Goal: Task Accomplishment & Management: Manage account settings

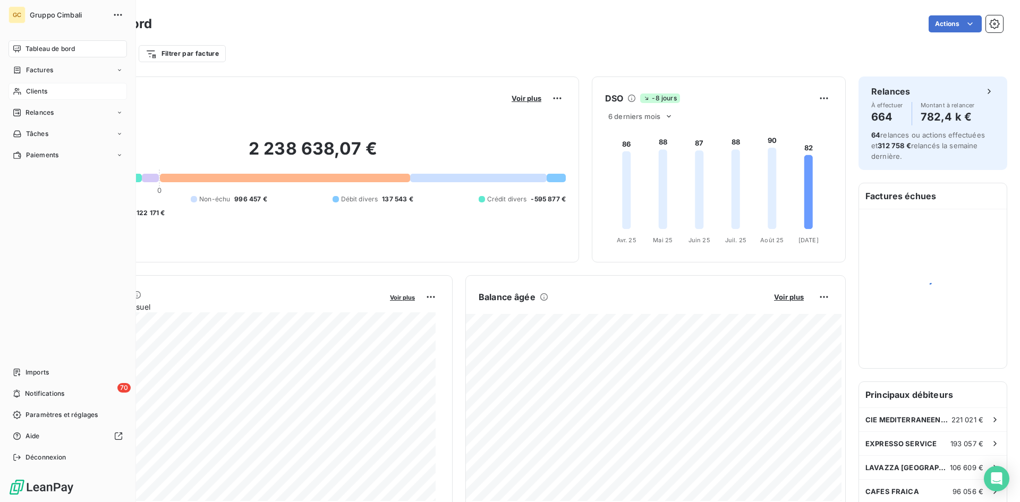
click at [30, 91] on span "Clients" at bounding box center [36, 92] width 21 height 10
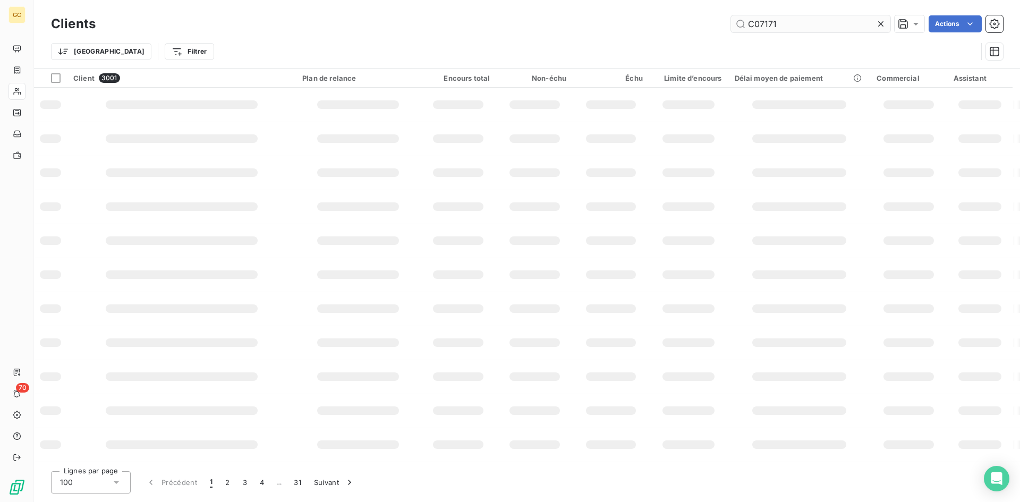
type input "C07171"
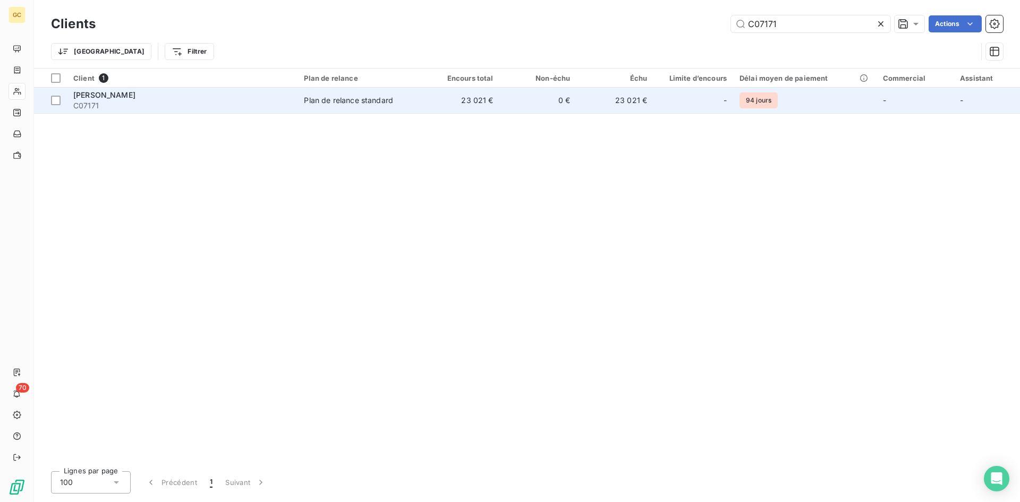
click at [83, 94] on span "VALENTINI" at bounding box center [104, 94] width 62 height 9
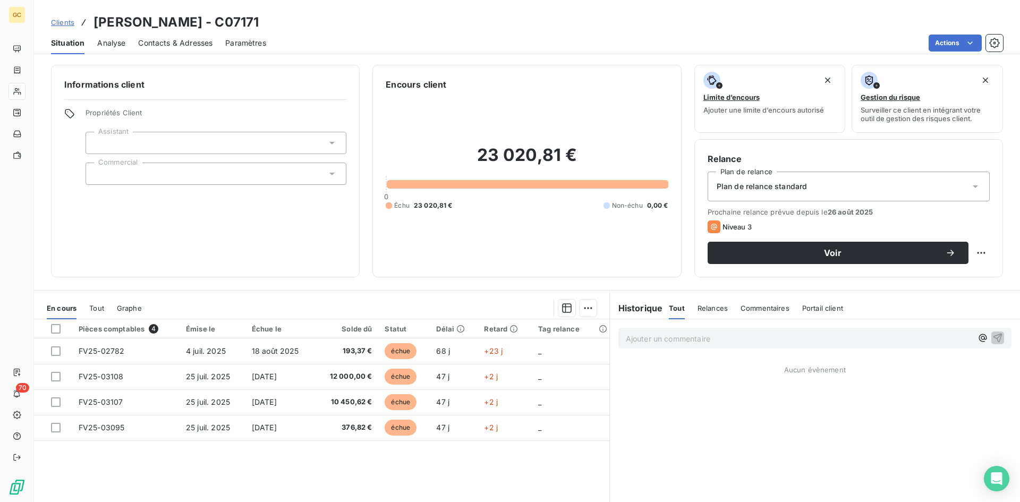
click at [160, 44] on span "Contacts & Adresses" at bounding box center [175, 43] width 74 height 11
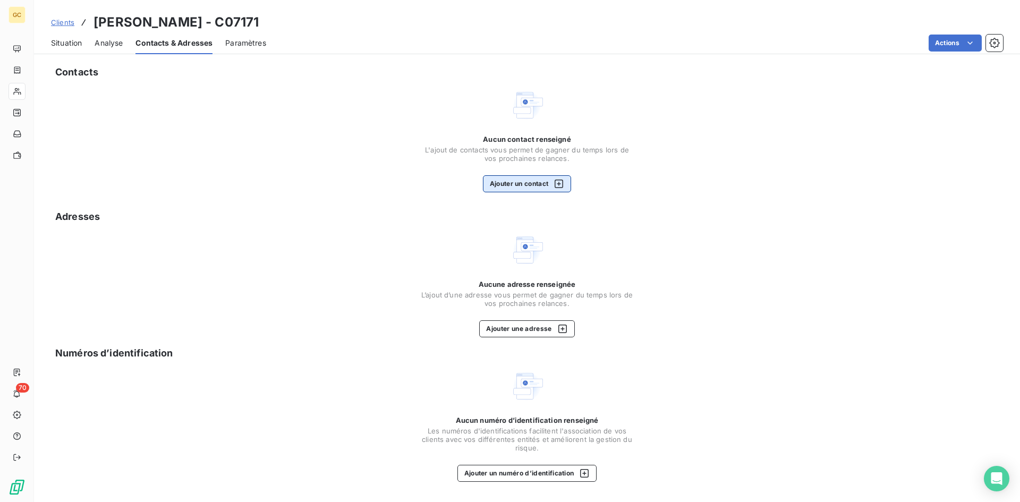
click at [520, 184] on button "Ajouter un contact" at bounding box center [527, 183] width 89 height 17
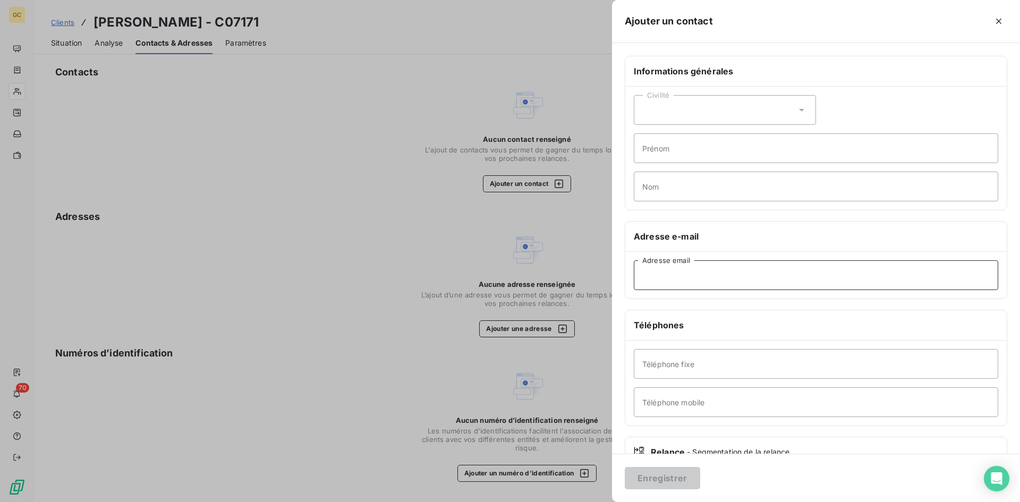
click at [660, 278] on input "Adresse email" at bounding box center [816, 275] width 365 height 30
paste input "renchongfr@gmail.com"
type input "renchongfr@gmail.com"
click at [670, 475] on button "Enregistrer" at bounding box center [662, 478] width 75 height 22
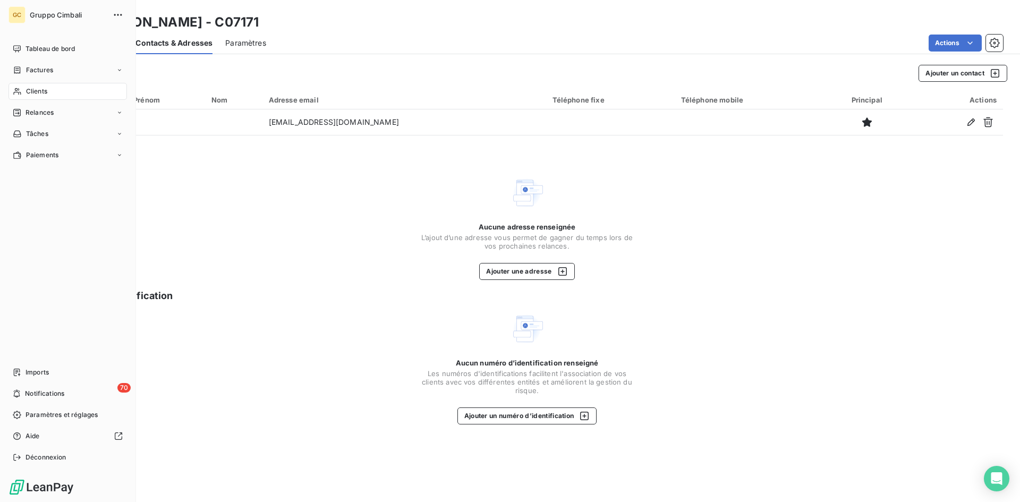
click at [26, 93] on span "Clients" at bounding box center [36, 92] width 21 height 10
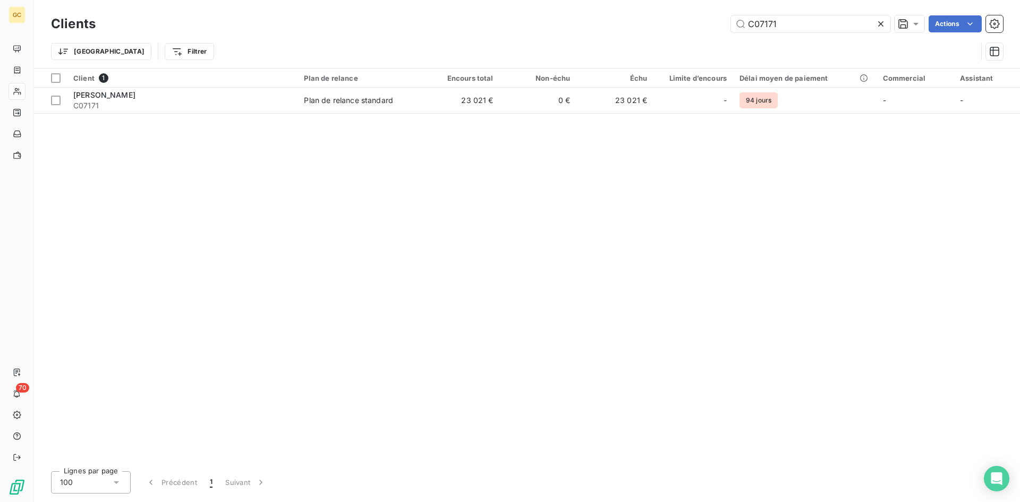
drag, startPoint x: 778, startPoint y: 23, endPoint x: 708, endPoint y: 23, distance: 69.6
click at [708, 23] on div "C07171 Actions" at bounding box center [555, 23] width 895 height 17
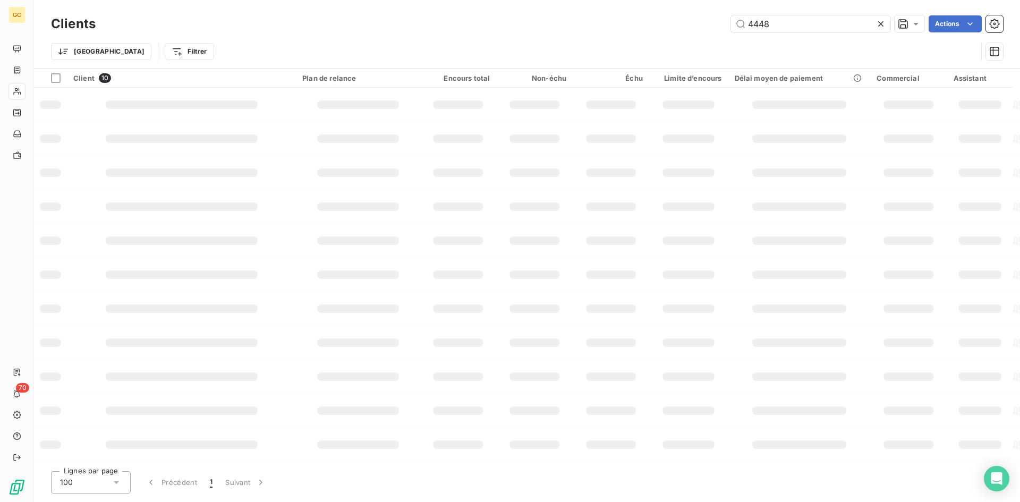
type input "4448"
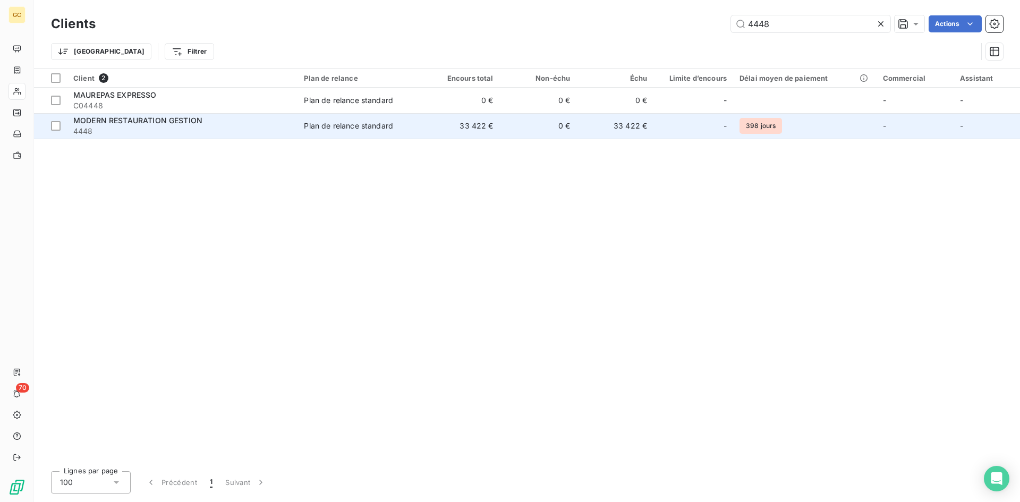
click at [186, 123] on span "MODERN RESTAURATION GESTION" at bounding box center [137, 120] width 129 height 9
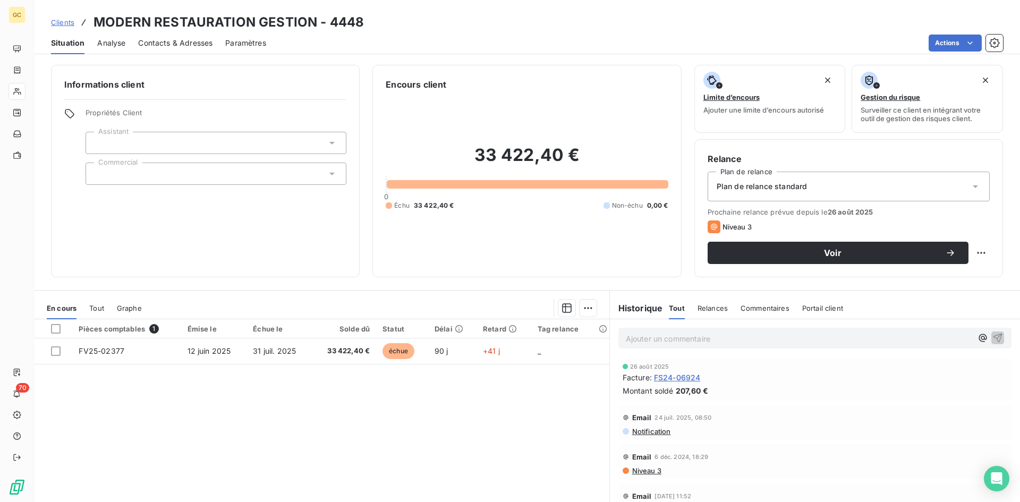
click at [203, 45] on span "Contacts & Adresses" at bounding box center [175, 43] width 74 height 11
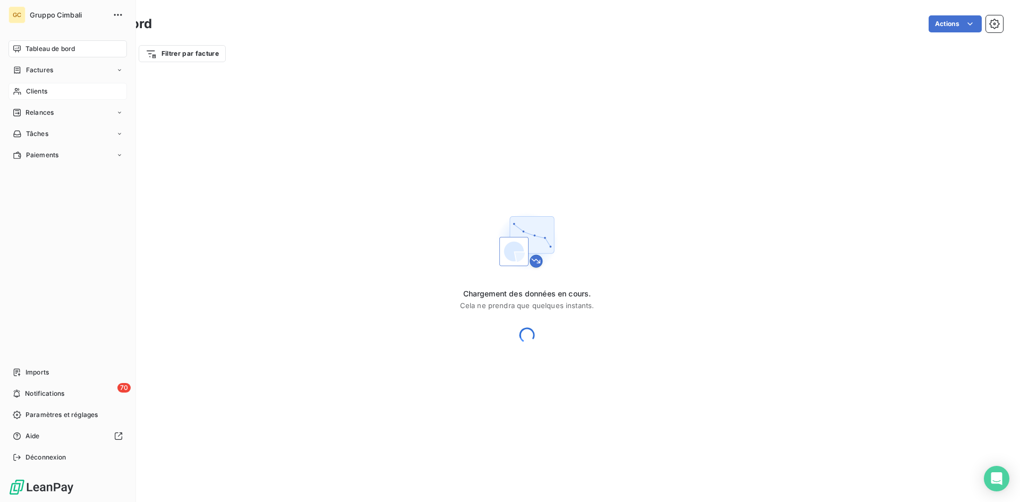
click at [32, 92] on span "Clients" at bounding box center [36, 92] width 21 height 10
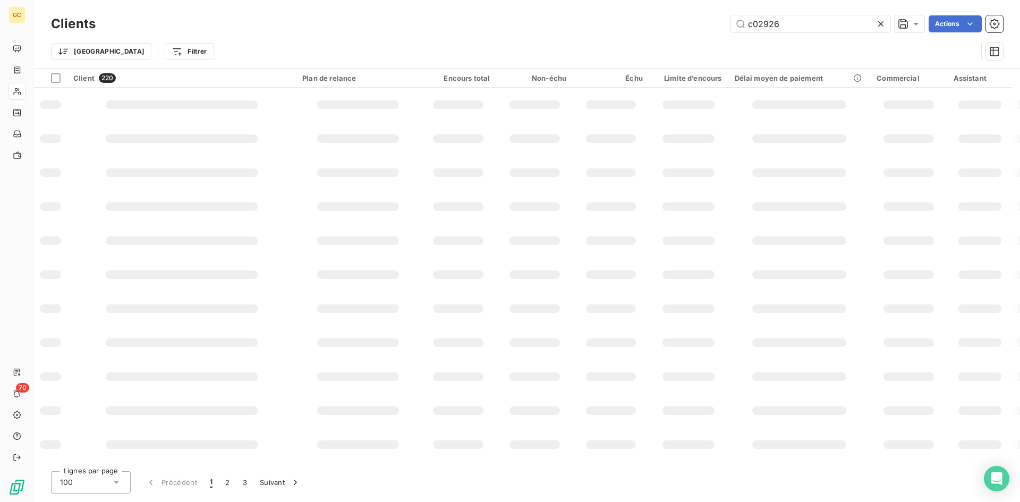
type input "c02926"
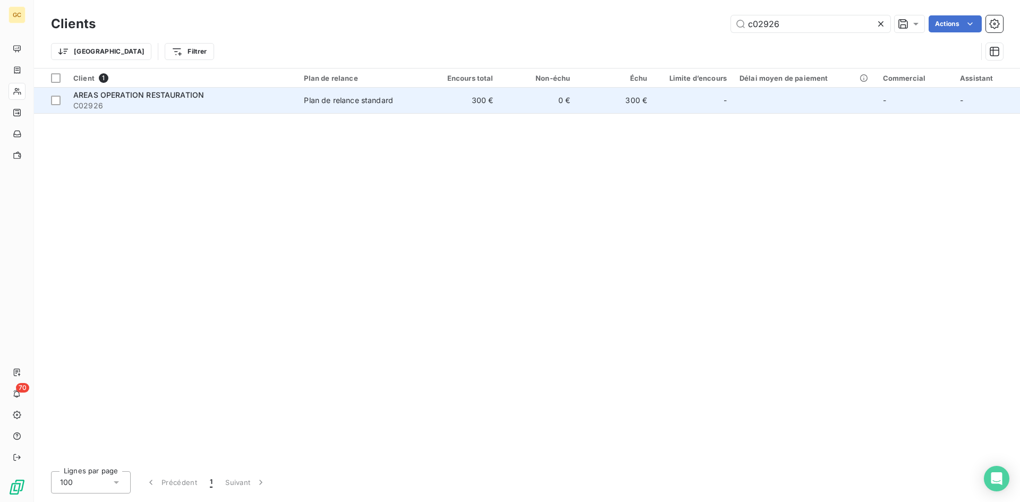
click at [121, 98] on span "AREAS OPERATION RESTAURATION" at bounding box center [138, 94] width 131 height 9
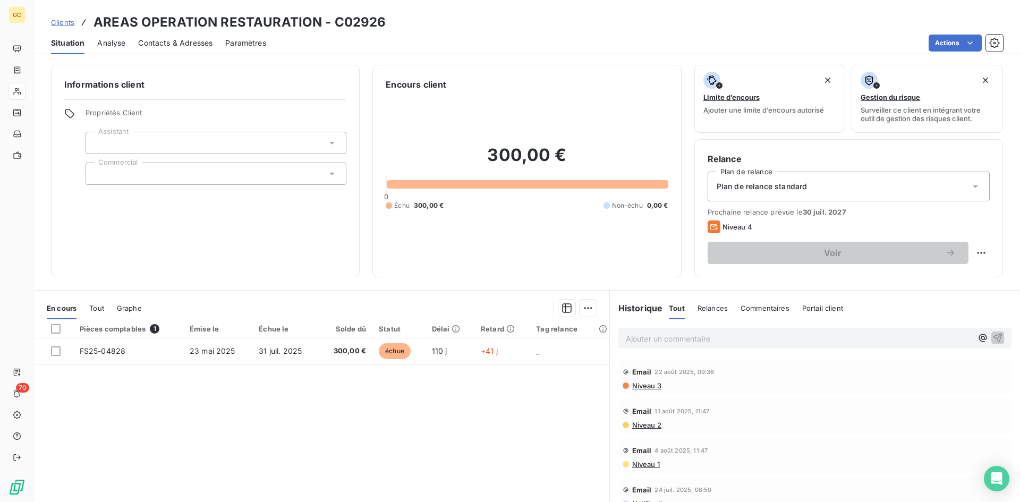
click at [165, 43] on span "Contacts & Adresses" at bounding box center [175, 43] width 74 height 11
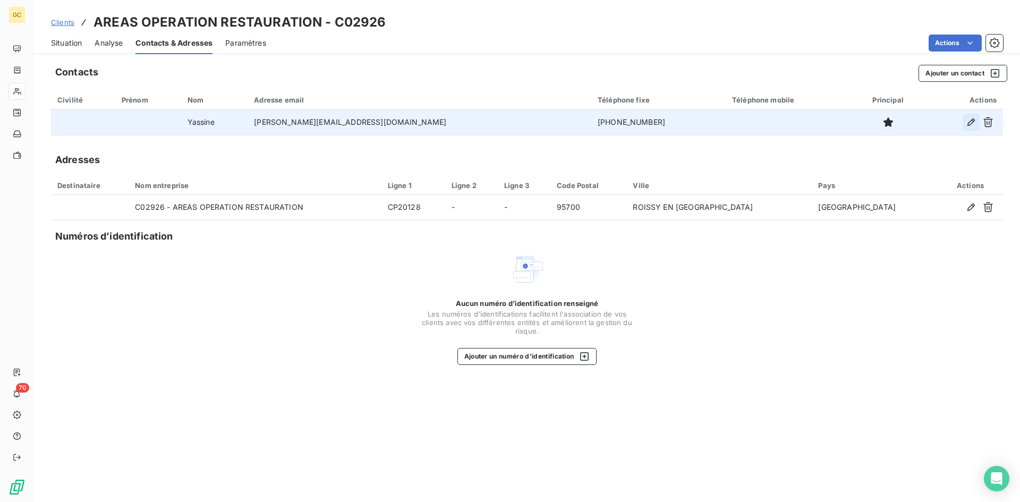
click at [969, 124] on icon "button" at bounding box center [971, 122] width 11 height 11
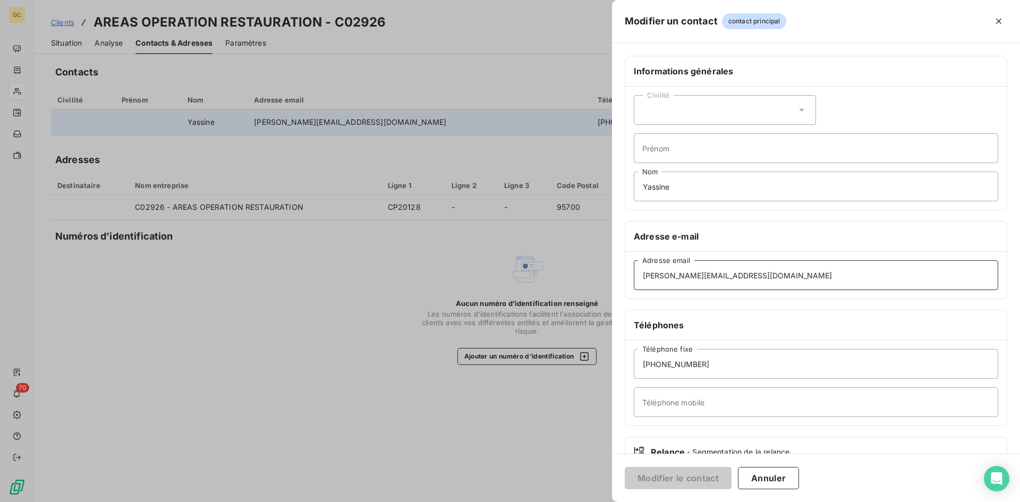
drag, startPoint x: 777, startPoint y: 272, endPoint x: 637, endPoint y: 275, distance: 139.3
click at [637, 275] on input "[PERSON_NAME][EMAIL_ADDRESS][DOMAIN_NAME]" at bounding box center [816, 275] width 365 height 30
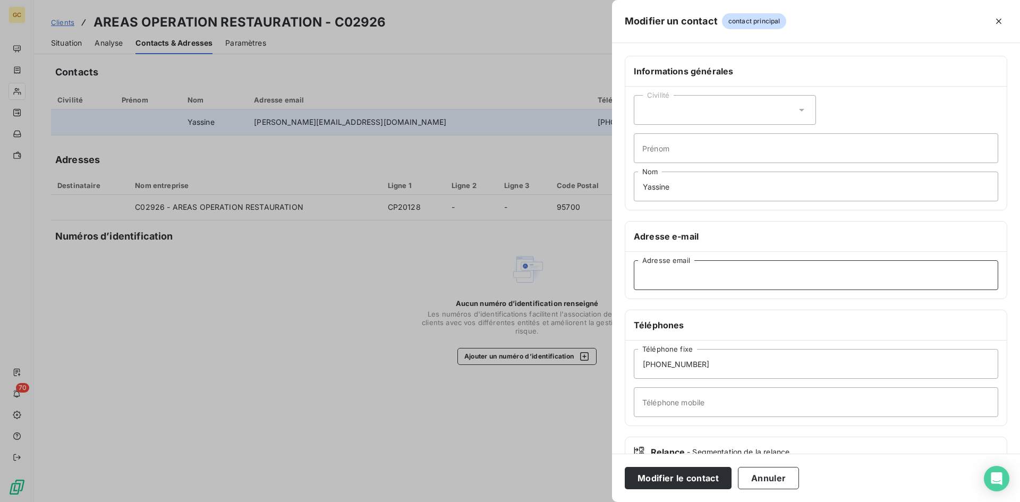
paste input "[EMAIL_ADDRESS][DOMAIN_NAME]"
type input "[EMAIL_ADDRESS][DOMAIN_NAME]"
click at [684, 478] on button "Modifier le contact" at bounding box center [678, 478] width 107 height 22
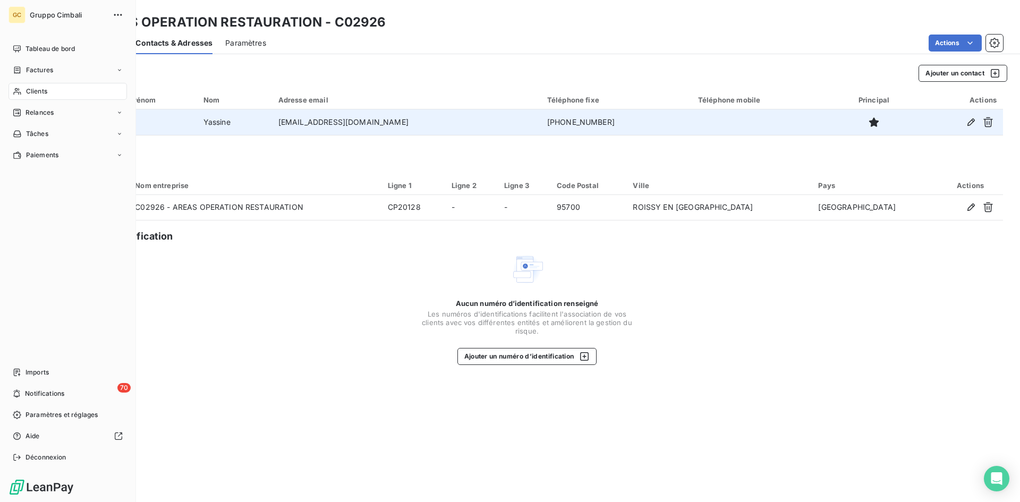
click at [28, 97] on div "Clients" at bounding box center [68, 91] width 119 height 17
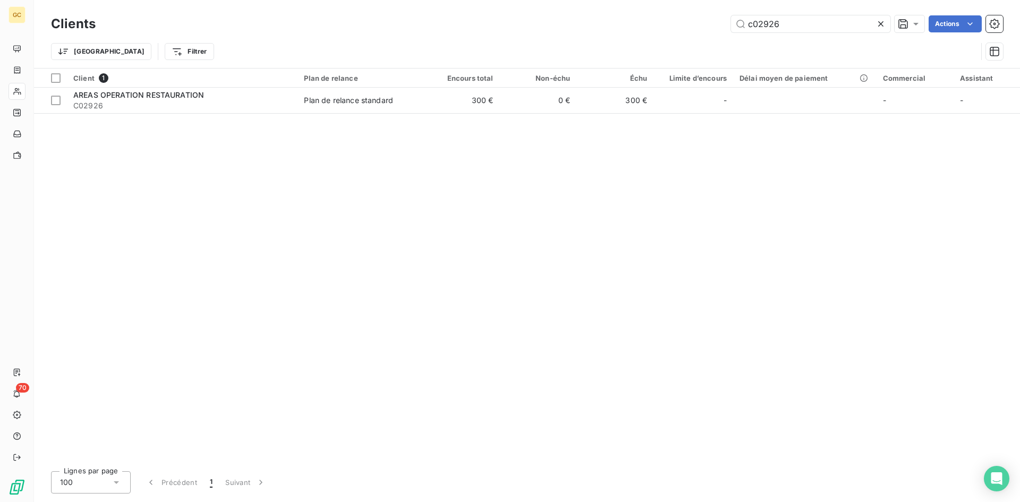
drag, startPoint x: 789, startPoint y: 23, endPoint x: 730, endPoint y: 26, distance: 59.1
click at [730, 26] on div "c02926 Actions" at bounding box center [555, 23] width 895 height 17
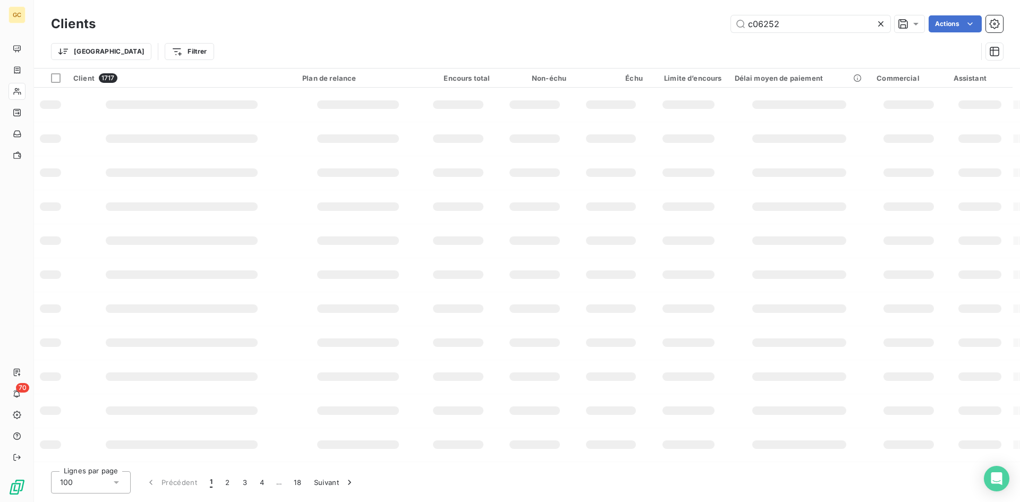
type input "c06252"
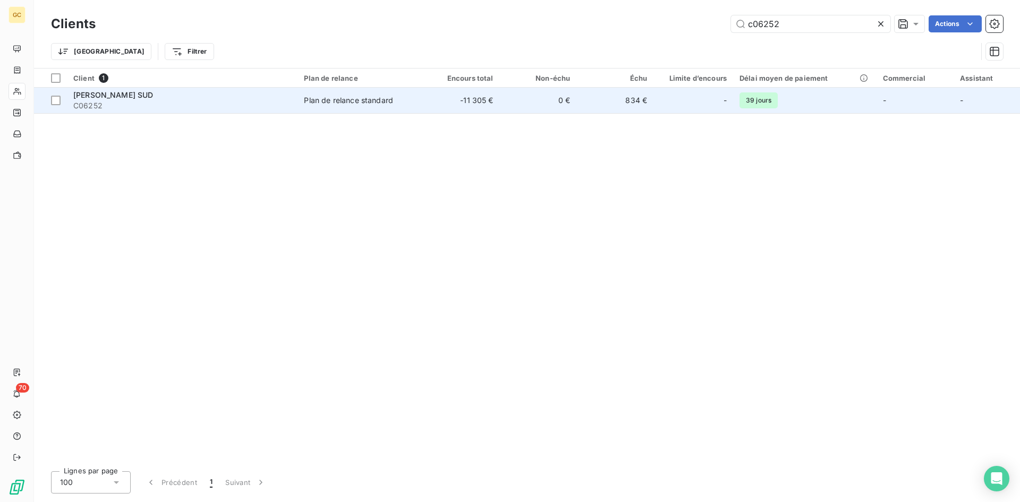
click at [99, 94] on span "[PERSON_NAME] SUD" at bounding box center [113, 94] width 80 height 9
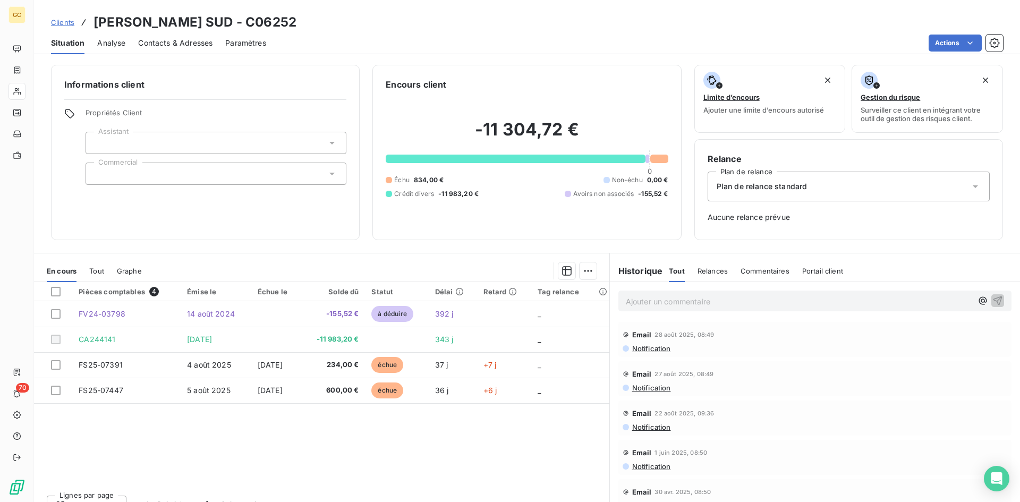
click at [153, 40] on span "Contacts & Adresses" at bounding box center [175, 43] width 74 height 11
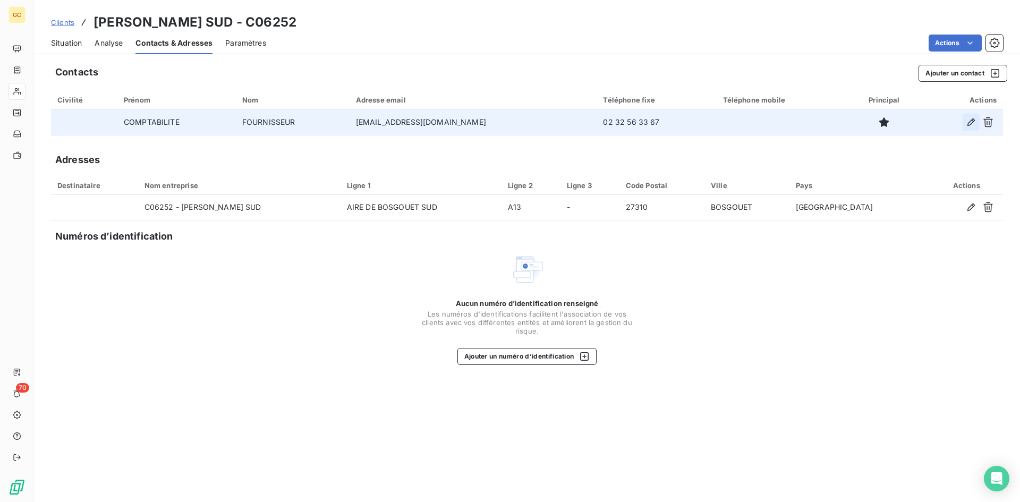
click at [970, 127] on icon "button" at bounding box center [971, 122] width 11 height 11
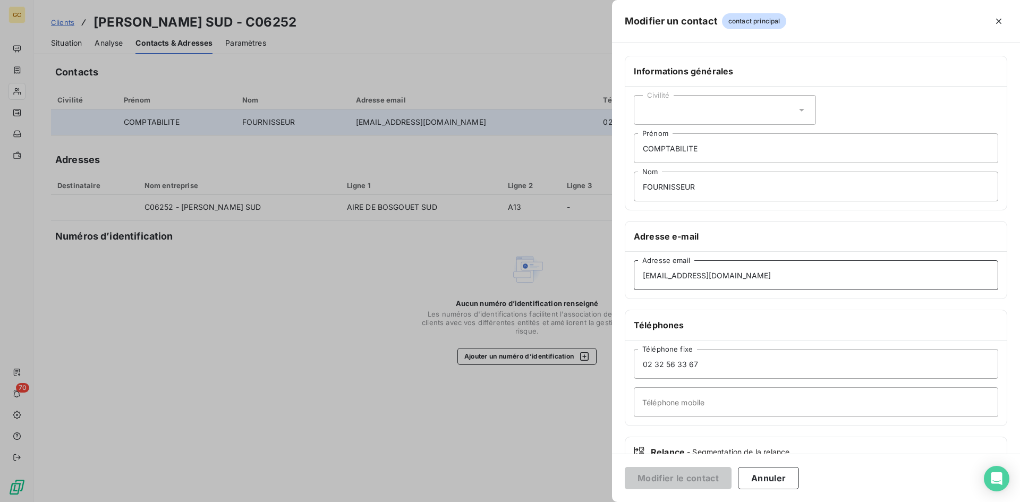
drag, startPoint x: 740, startPoint y: 278, endPoint x: 637, endPoint y: 280, distance: 102.6
click at [637, 280] on input "[EMAIL_ADDRESS][DOMAIN_NAME]" at bounding box center [816, 275] width 365 height 30
paste input "[EMAIL_ADDRESS][DOMAIN_NAME]"
type input "[EMAIL_ADDRESS][DOMAIN_NAME]"
click at [673, 477] on button "Modifier le contact" at bounding box center [678, 478] width 107 height 22
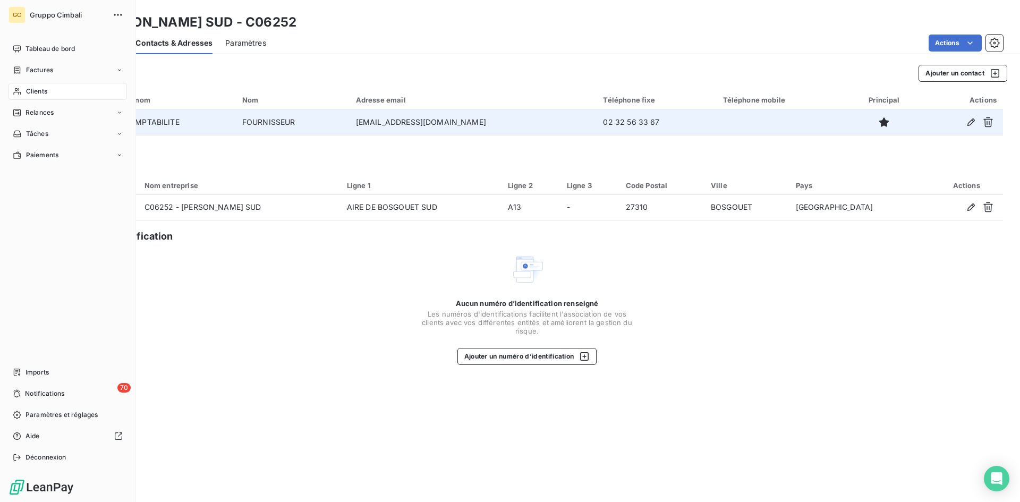
click at [28, 88] on span "Clients" at bounding box center [36, 92] width 21 height 10
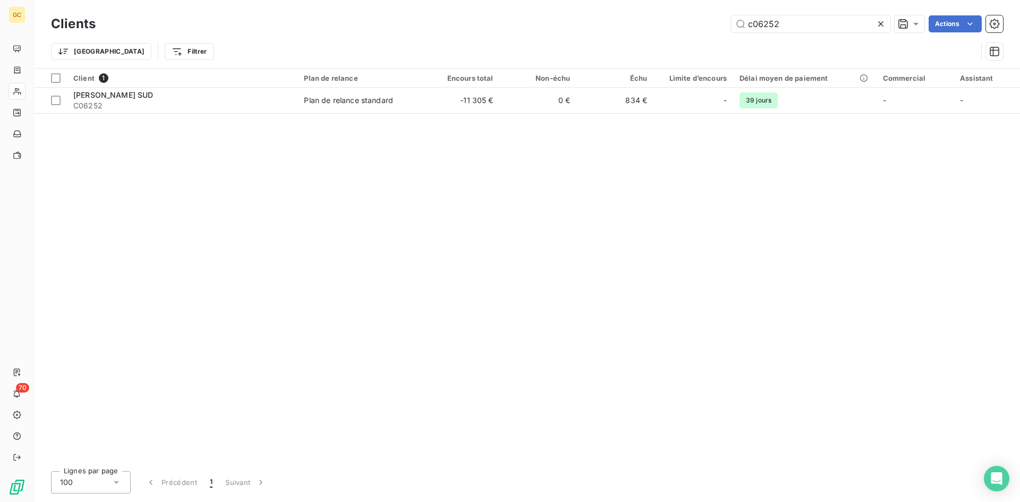
drag, startPoint x: 787, startPoint y: 20, endPoint x: 723, endPoint y: 19, distance: 64.3
click at [723, 19] on div "c06252 Actions" at bounding box center [555, 23] width 895 height 17
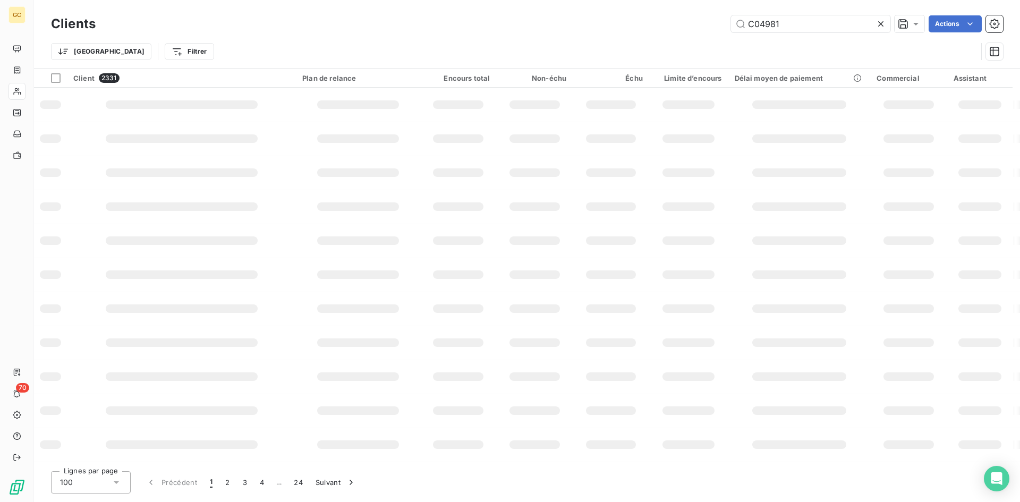
type input "C04981"
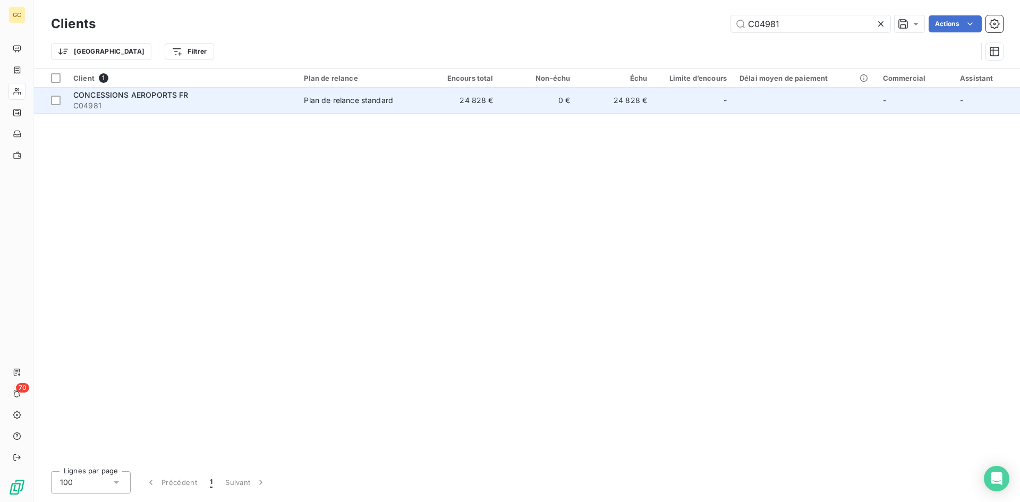
click at [91, 103] on span "C04981" at bounding box center [182, 105] width 218 height 11
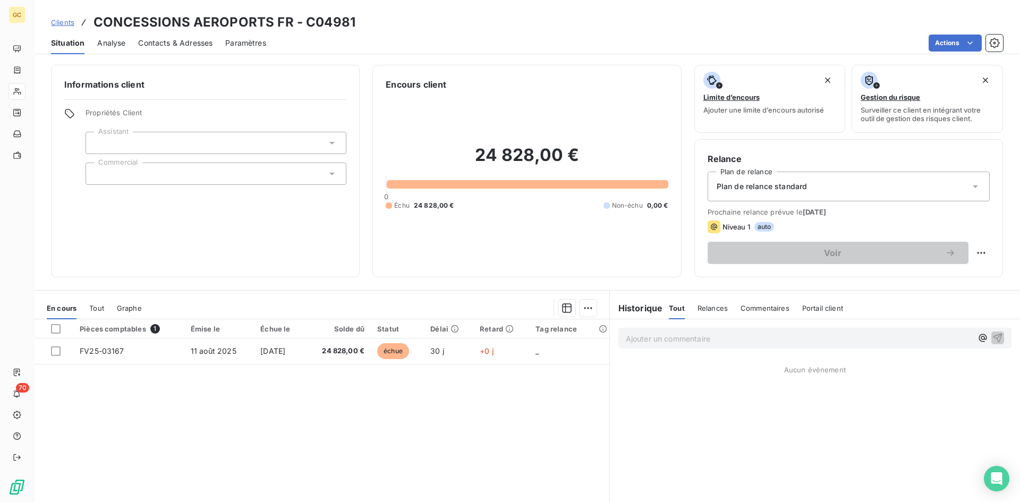
click at [170, 45] on span "Contacts & Adresses" at bounding box center [175, 43] width 74 height 11
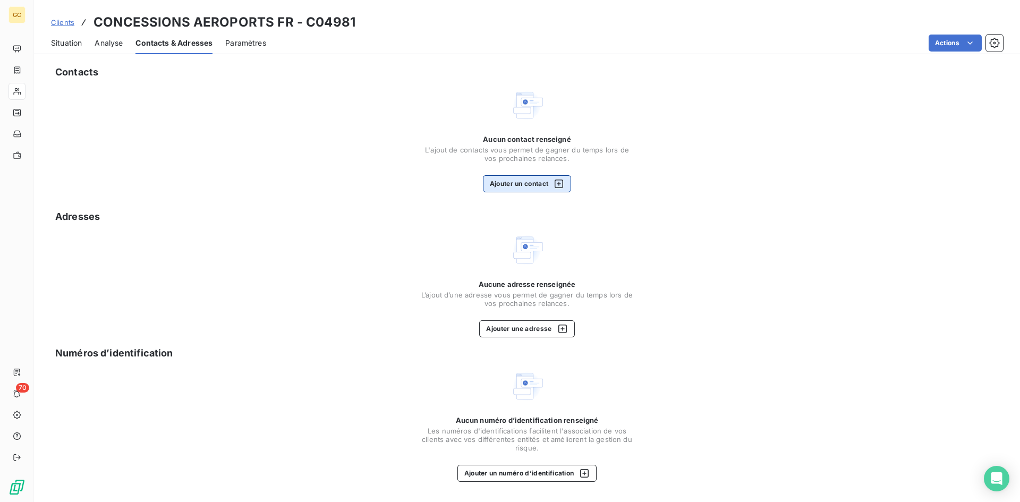
click at [534, 180] on button "Ajouter un contact" at bounding box center [527, 183] width 89 height 17
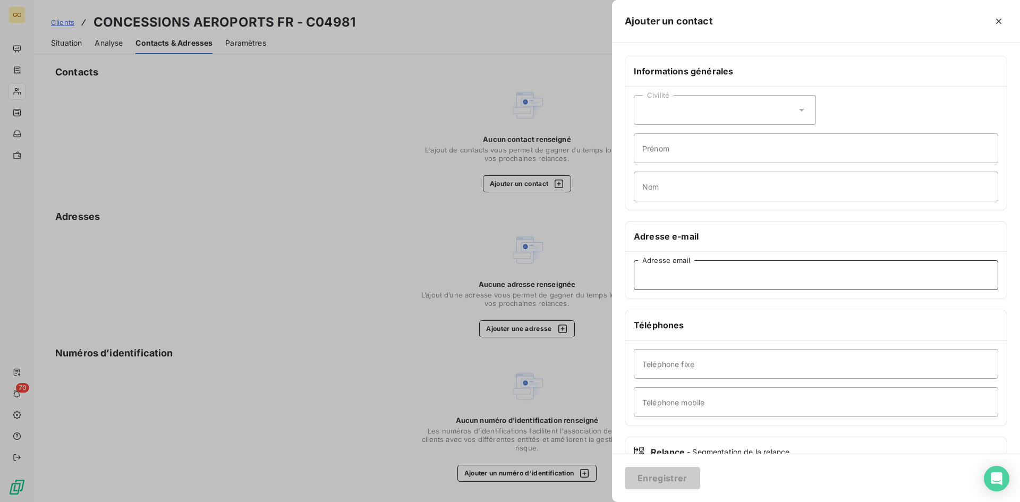
paste input "[EMAIL_ADDRESS][DOMAIN_NAME]"
type input "[EMAIL_ADDRESS][DOMAIN_NAME]"
drag, startPoint x: 738, startPoint y: 275, endPoint x: 566, endPoint y: 272, distance: 171.7
click at [566, 502] on div "Ajouter un contact Informations générales Civilité Prénom Nom Adresse e-mail [E…" at bounding box center [510, 502] width 1020 height 0
type input "[EMAIL_ADDRESS][DOMAIN_NAME]"
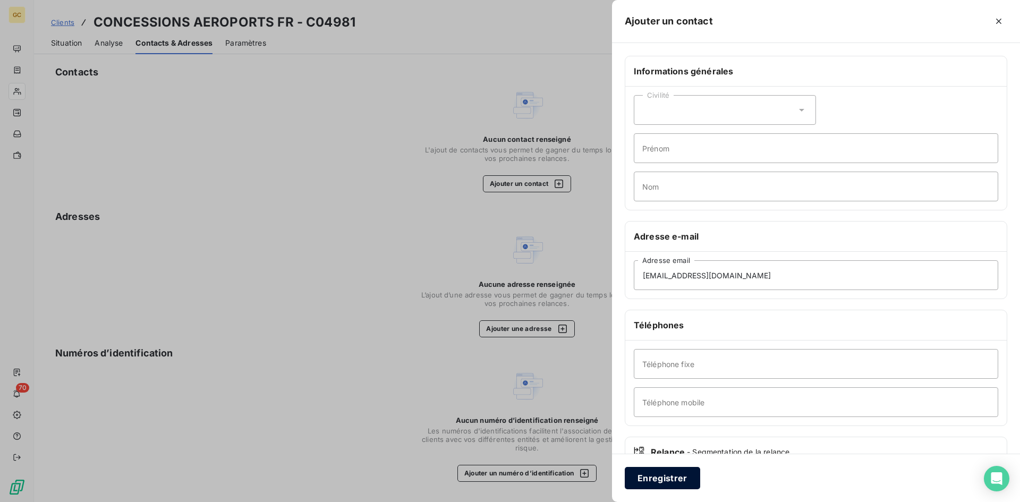
click at [665, 478] on button "Enregistrer" at bounding box center [662, 478] width 75 height 22
